Goal: Find specific page/section: Find specific page/section

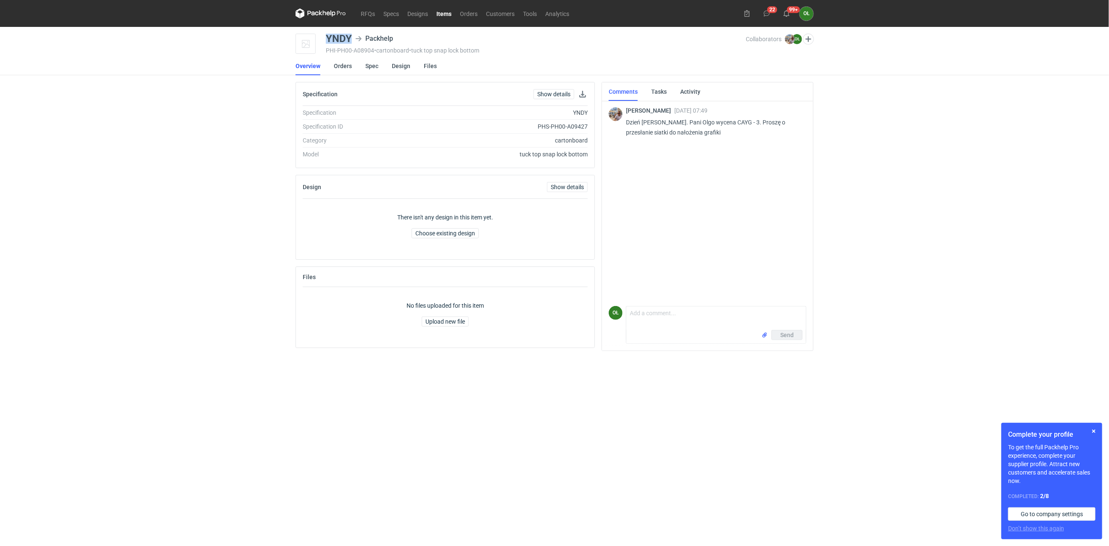
drag, startPoint x: 327, startPoint y: 39, endPoint x: 351, endPoint y: 38, distance: 24.0
click at [351, 38] on div "YNDY" at bounding box center [339, 39] width 26 height 10
copy div "YNDY"
click at [365, 58] on link "Spec" at bounding box center [371, 66] width 13 height 19
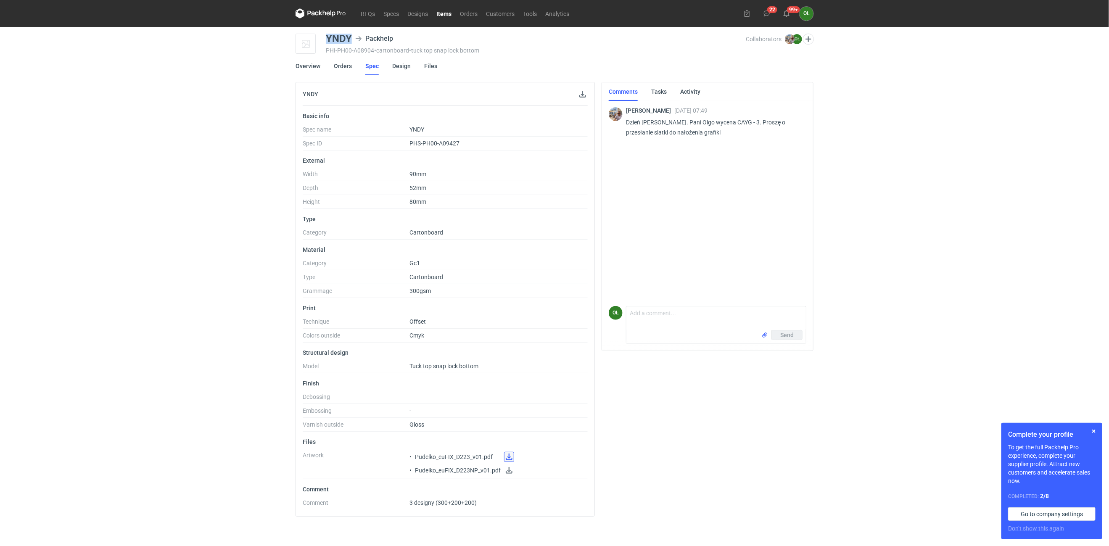
click at [510, 459] on link at bounding box center [509, 457] width 10 height 10
